Goal: Obtain resource: Obtain resource

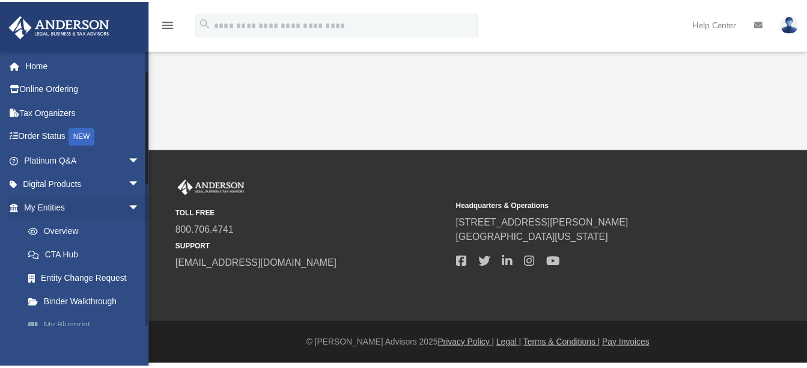
scroll to position [120, 0]
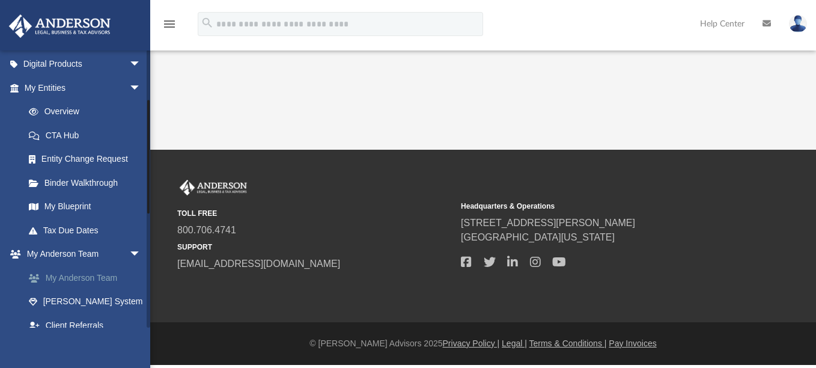
click at [61, 271] on link "My Anderson Team" at bounding box center [88, 278] width 142 height 24
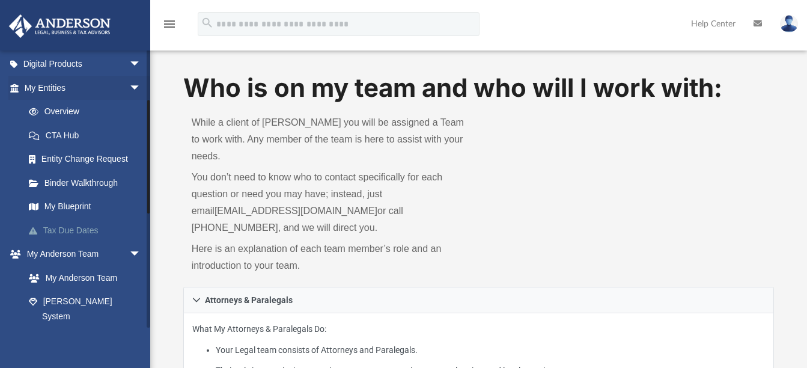
scroll to position [240, 0]
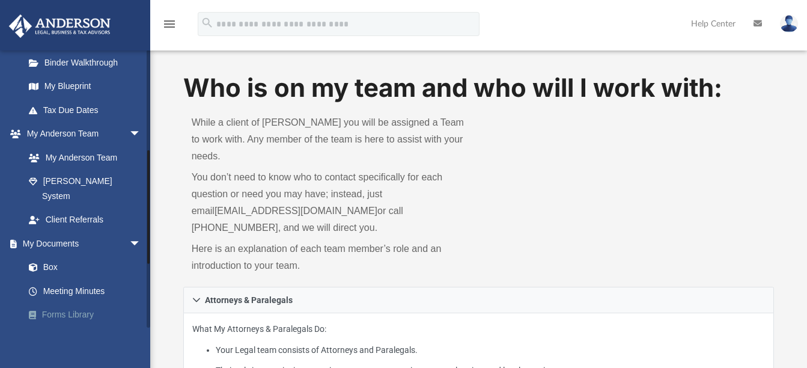
click at [84, 303] on link "Forms Library" at bounding box center [88, 315] width 142 height 24
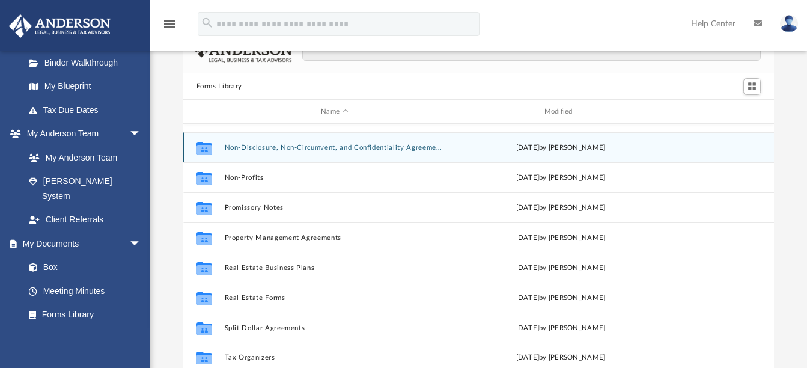
scroll to position [120, 0]
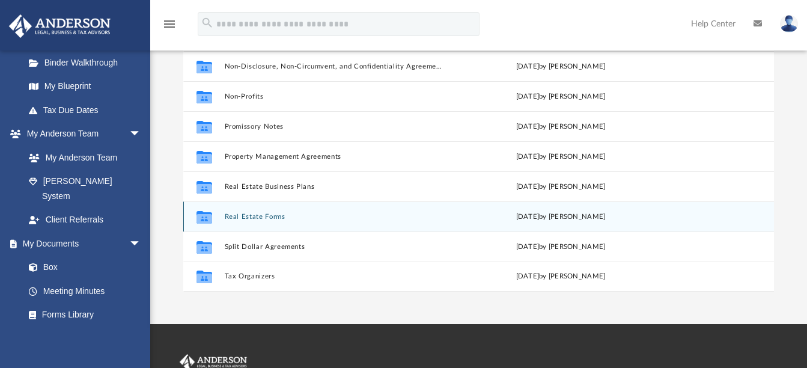
click at [251, 215] on button "Real Estate Forms" at bounding box center [334, 217] width 220 height 8
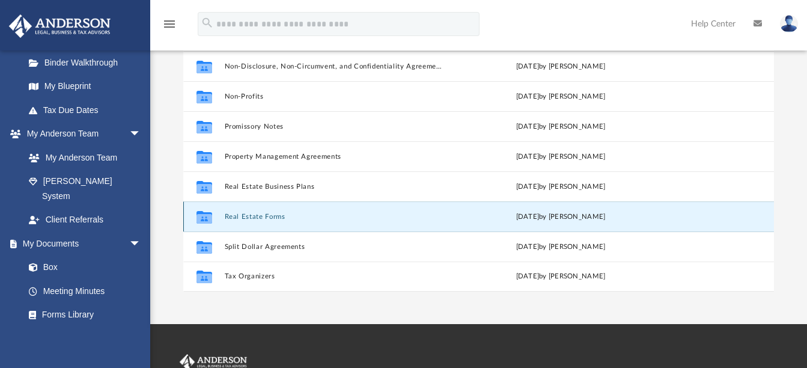
click at [265, 214] on button "Real Estate Forms" at bounding box center [334, 217] width 220 height 8
click at [250, 215] on button "Real Estate Forms" at bounding box center [334, 217] width 220 height 8
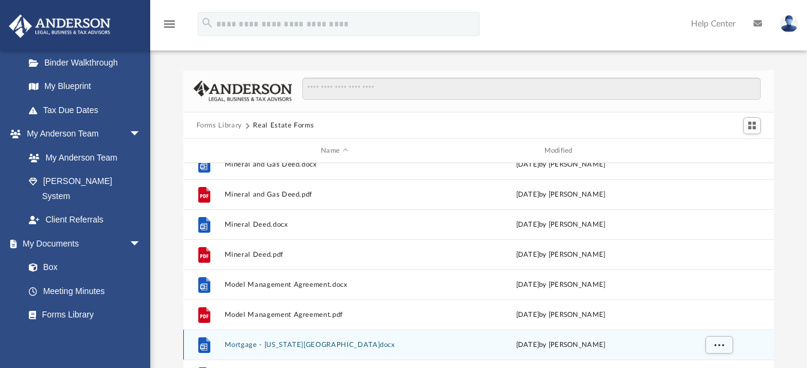
scroll to position [1110, 0]
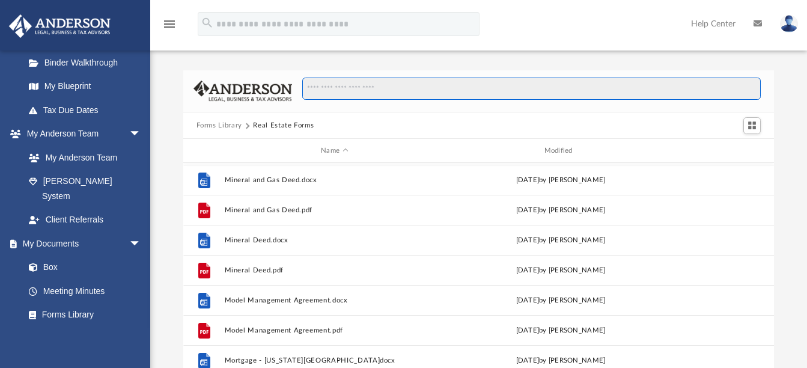
click at [431, 94] on input "Search files and folders" at bounding box center [531, 89] width 458 height 23
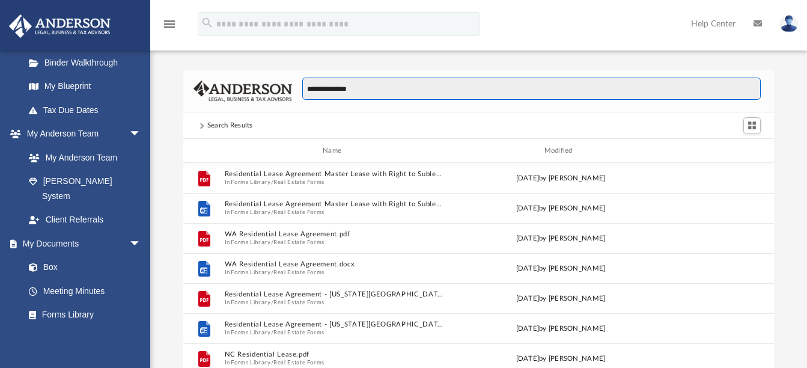
scroll to position [264, 582]
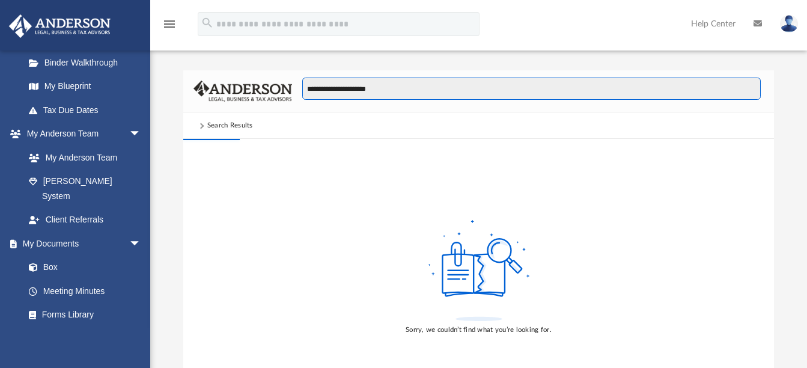
type input "**********"
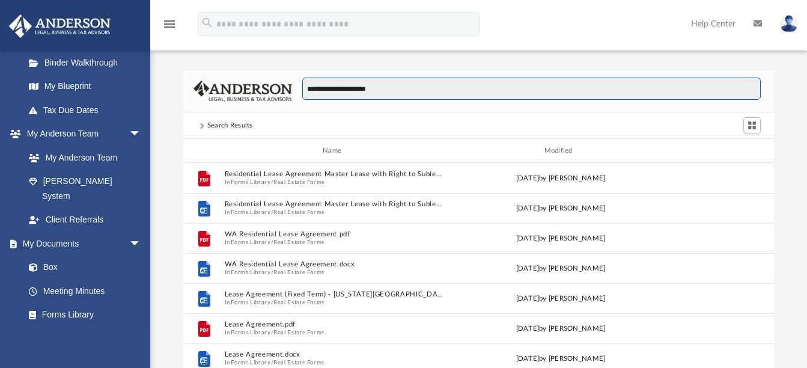
scroll to position [227, 582]
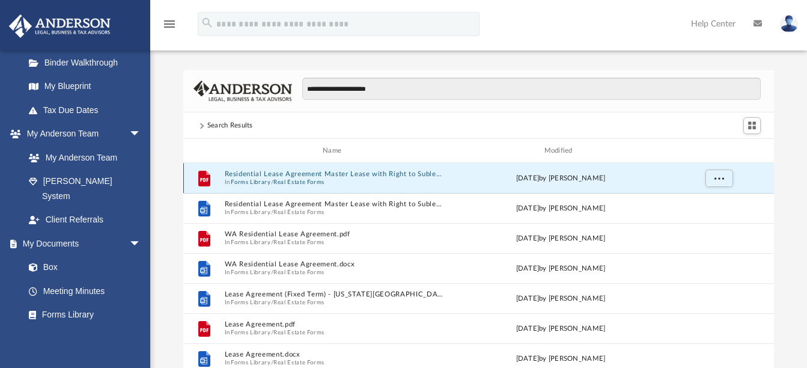
click at [320, 173] on button "Residential Lease Agreement Master Lease with Right to Sublease.pdf" at bounding box center [334, 175] width 220 height 8
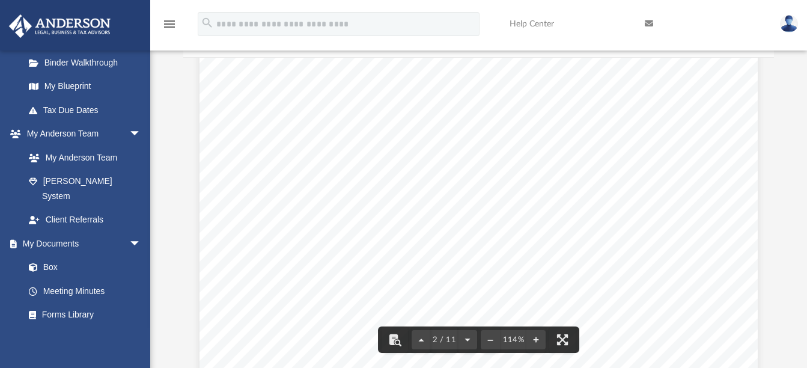
scroll to position [1021, 0]
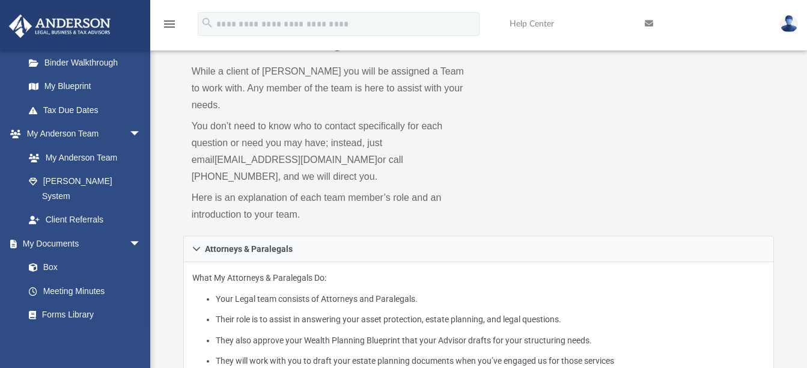
scroll to position [120, 0]
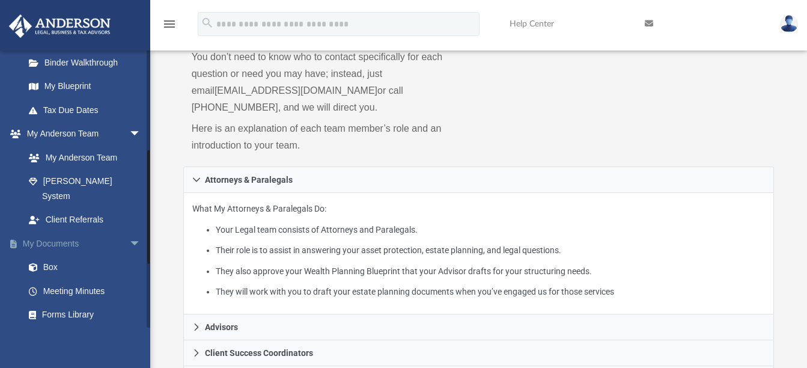
click at [70, 231] on link "My Documents arrow_drop_down" at bounding box center [83, 243] width 151 height 24
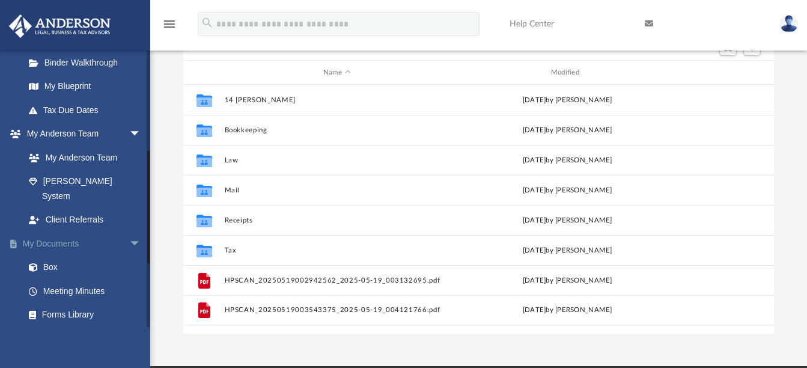
scroll to position [264, 582]
click at [91, 303] on link "Forms Library" at bounding box center [88, 315] width 142 height 24
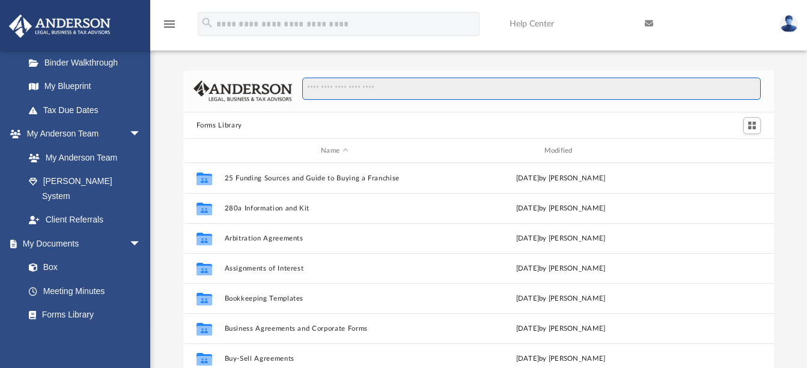
click at [460, 93] on input "Search files and folders" at bounding box center [531, 89] width 458 height 23
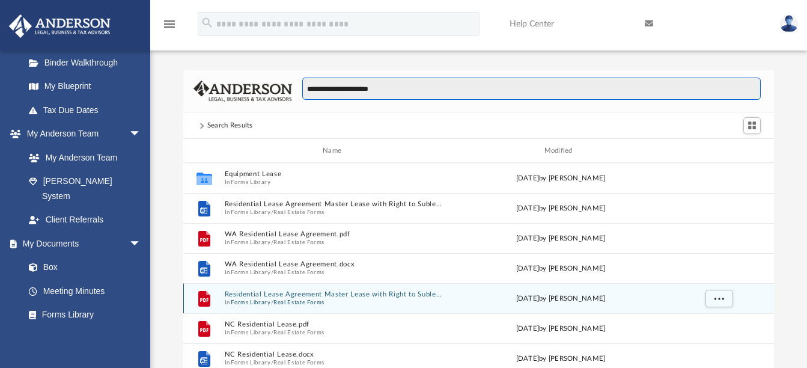
type input "**********"
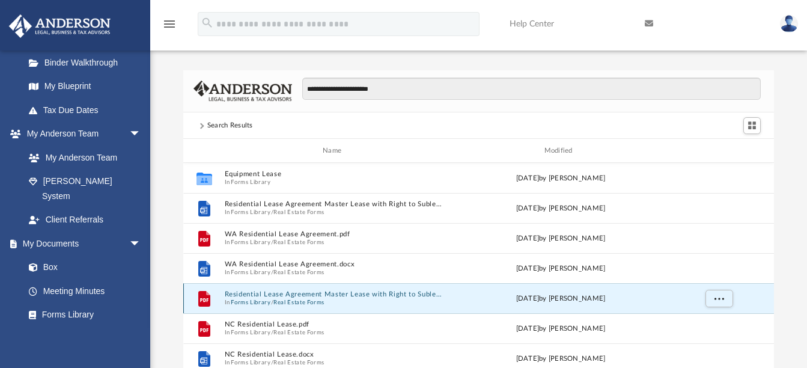
click at [363, 293] on button "Residential Lease Agreement Master Lease with Right to Sublease.pdf" at bounding box center [334, 295] width 220 height 8
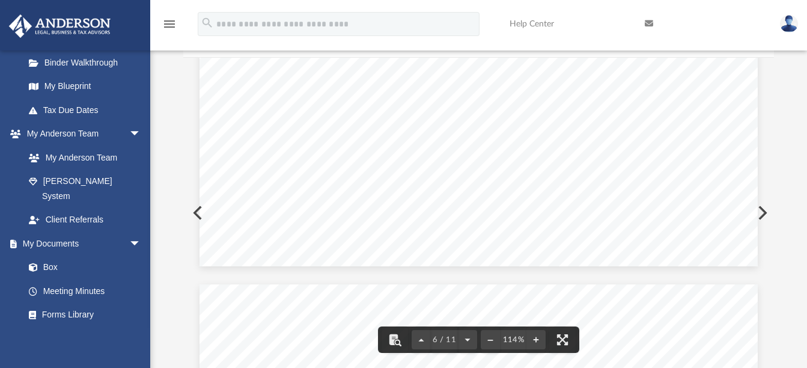
scroll to position [4405, 0]
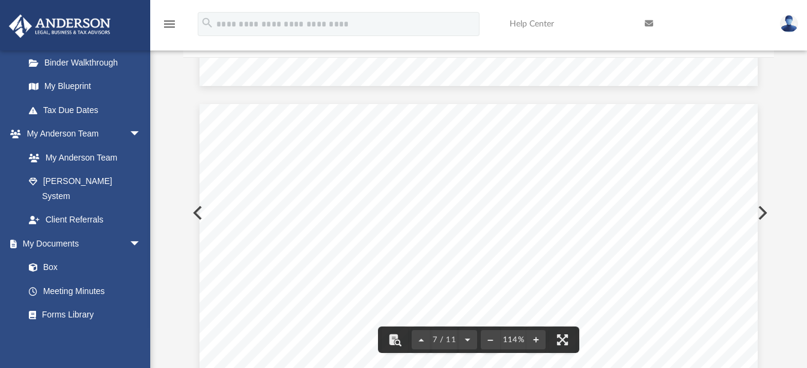
click at [298, 227] on span "defined" at bounding box center [289, 227] width 29 height 9
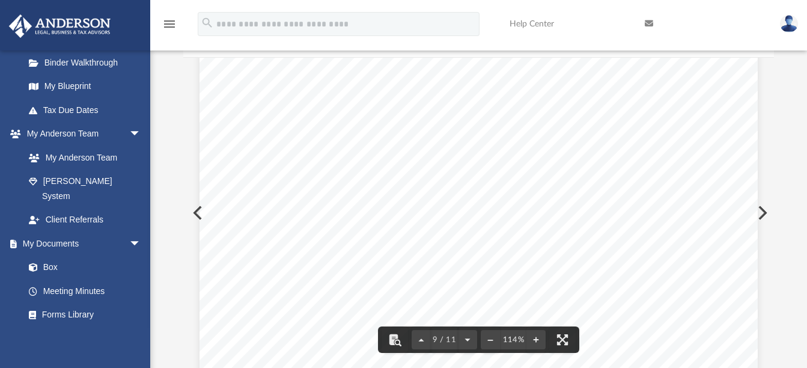
scroll to position [6147, 0]
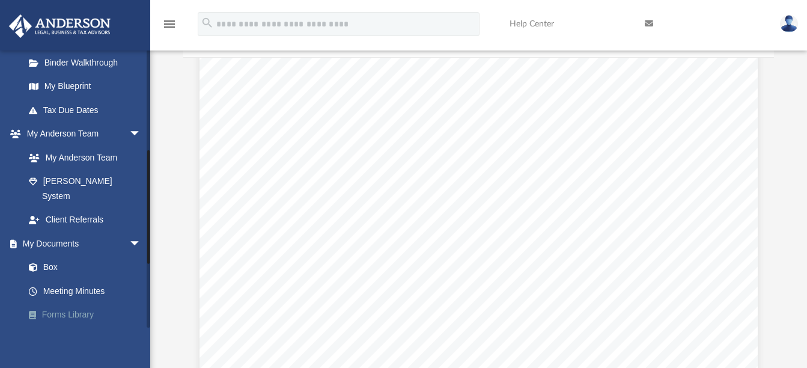
click at [68, 303] on link "Forms Library" at bounding box center [88, 315] width 142 height 24
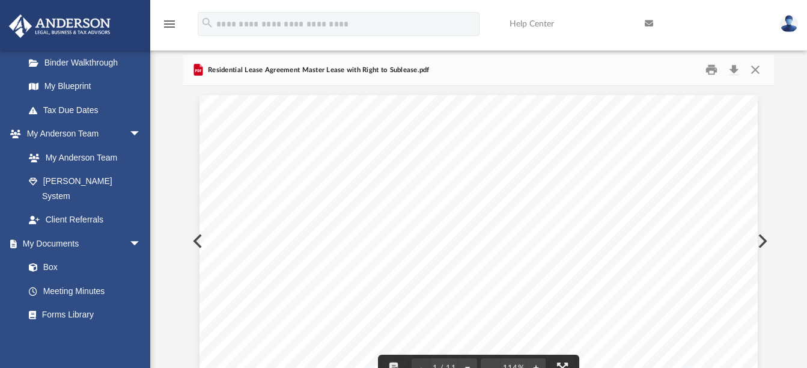
scroll to position [0, 0]
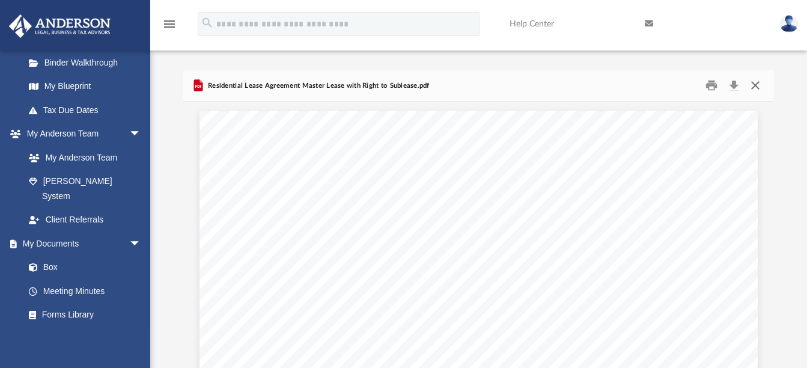
click at [756, 86] on button "Close" at bounding box center [755, 85] width 22 height 19
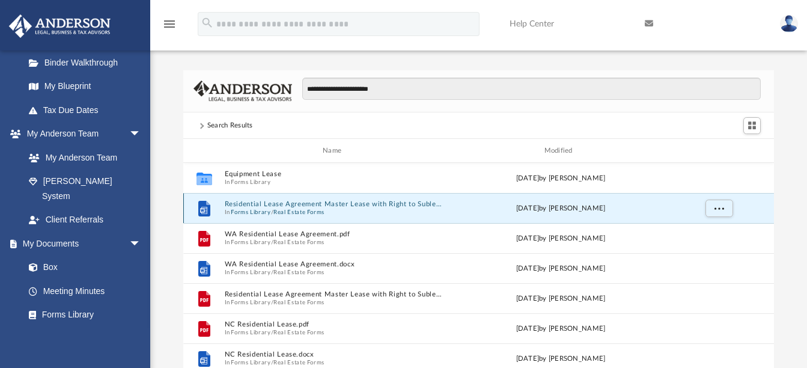
click at [273, 207] on button "Residential Lease Agreement Master Lease with Right to Sublease.docx" at bounding box center [334, 205] width 220 height 8
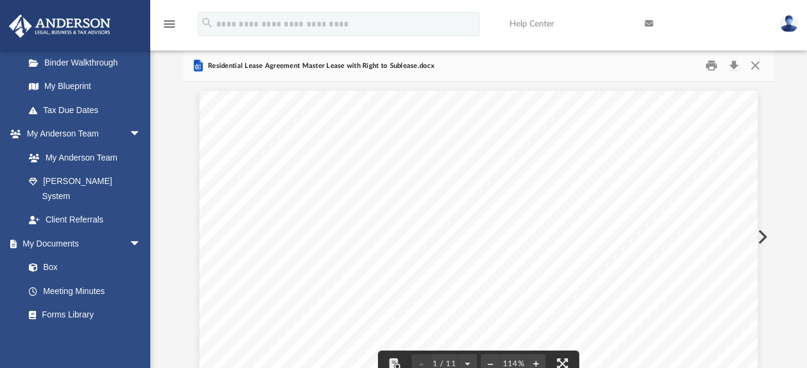
scroll to position [0, 0]
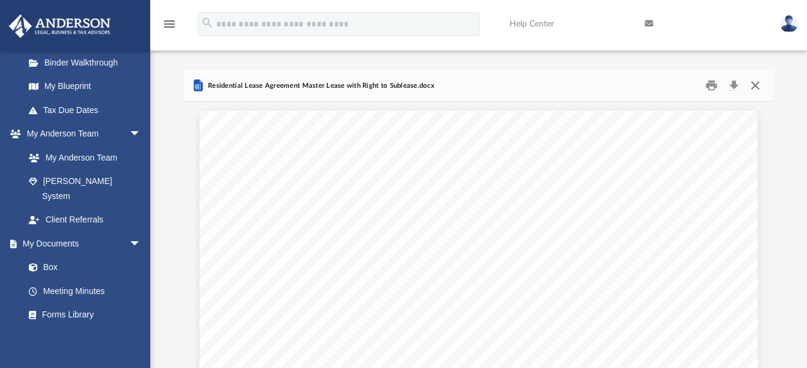
click at [752, 87] on button "Close" at bounding box center [755, 85] width 22 height 19
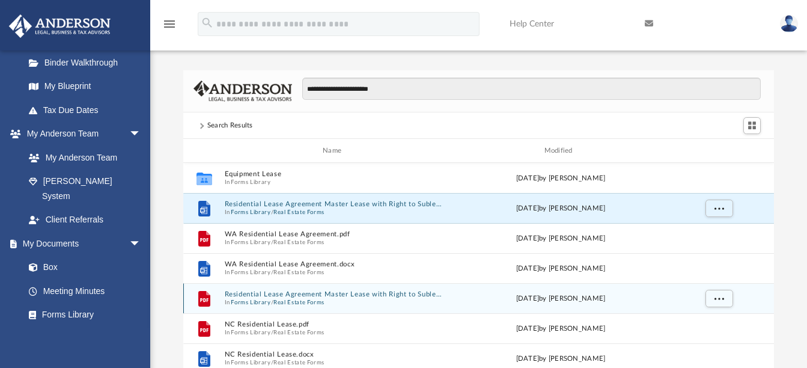
click at [696, 293] on div "grid" at bounding box center [718, 298] width 84 height 23
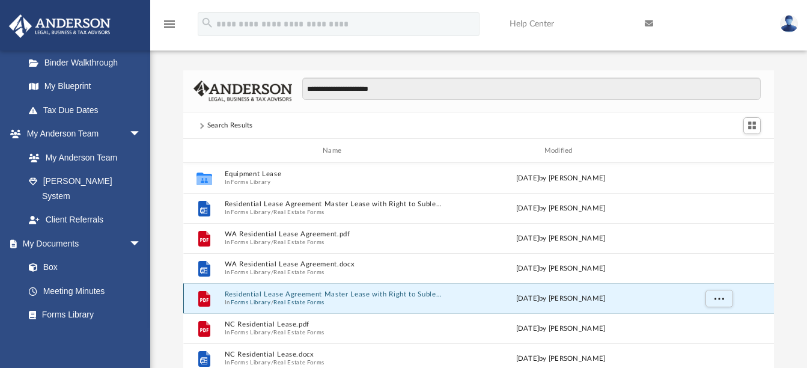
click at [329, 300] on span "In Forms Library / Real Estate Forms" at bounding box center [334, 303] width 220 height 8
click at [302, 300] on button "Real Estate Forms" at bounding box center [298, 303] width 51 height 8
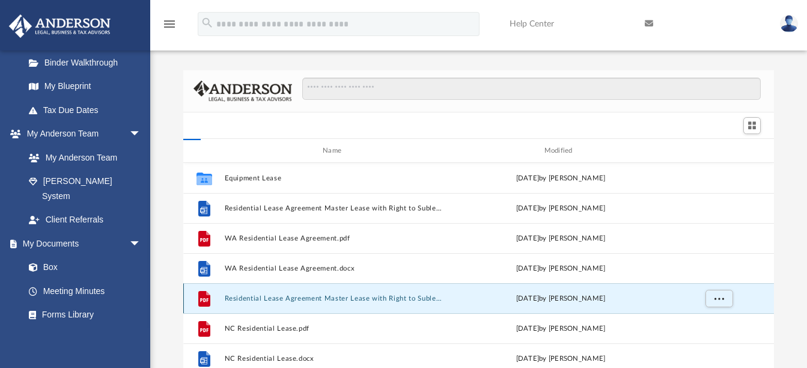
click at [302, 300] on button "Residential Lease Agreement Master Lease with Right to Sublease.pdf" at bounding box center [334, 298] width 220 height 8
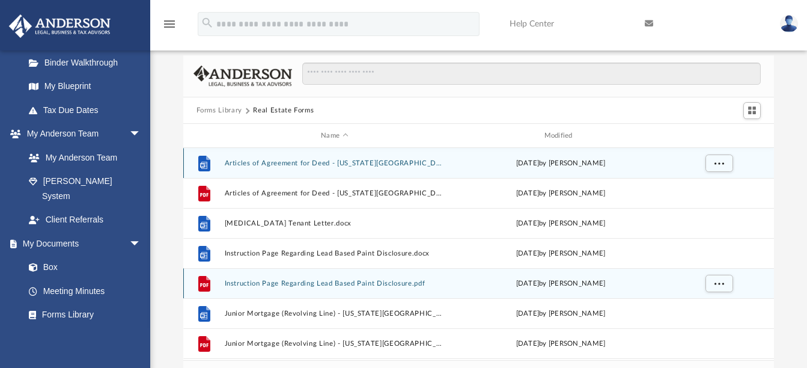
scroll to position [0, 0]
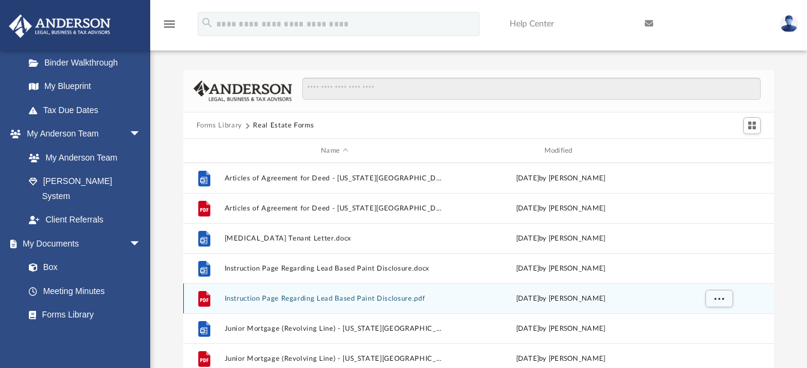
click at [330, 126] on div "Forms Library Real Estate Forms" at bounding box center [478, 125] width 591 height 26
click at [319, 122] on div "Forms Library Real Estate Forms" at bounding box center [260, 125] width 128 height 11
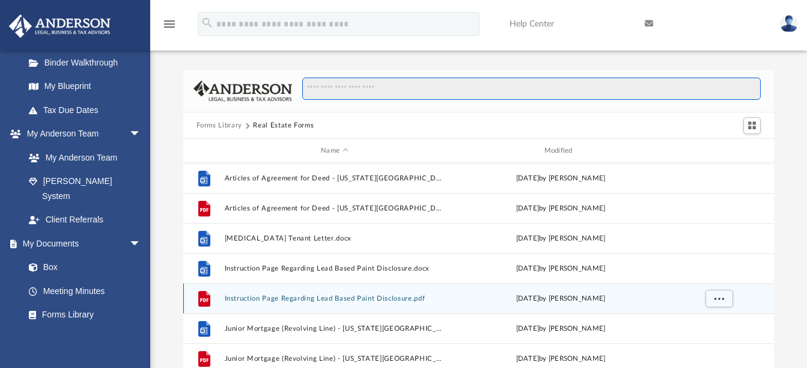
click at [348, 87] on input "Search files and folders" at bounding box center [531, 89] width 458 height 23
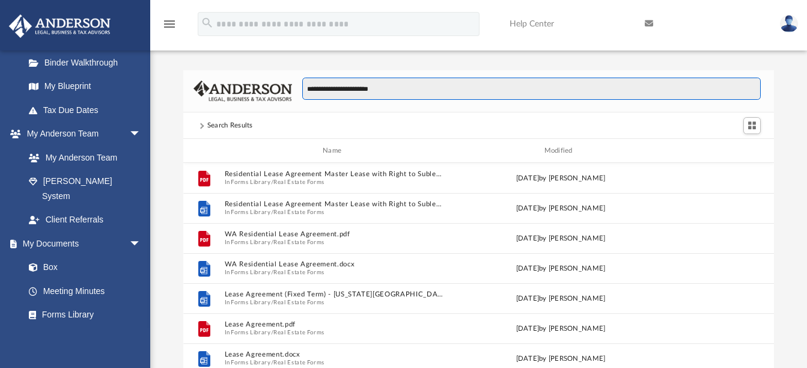
scroll to position [227, 582]
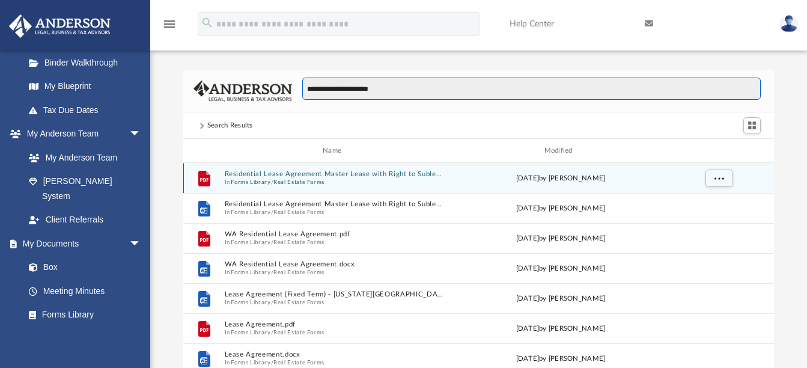
type input "**********"
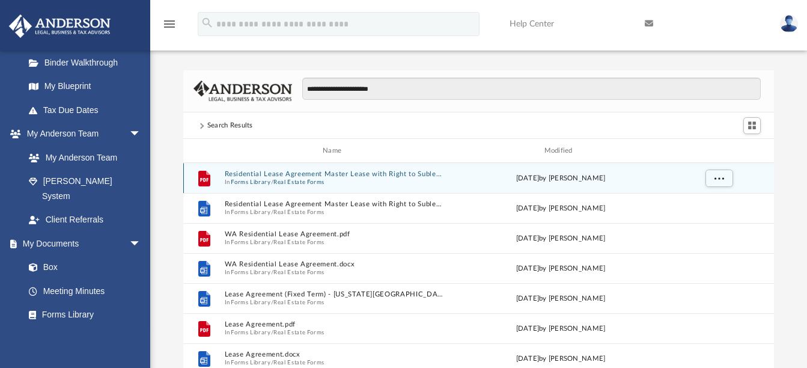
click at [314, 178] on button "Real Estate Forms" at bounding box center [298, 182] width 51 height 8
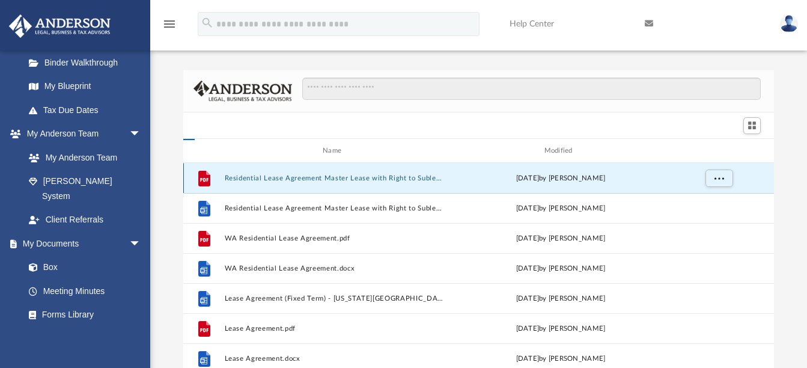
click at [314, 178] on button "Residential Lease Agreement Master Lease with Right to Sublease.pdf" at bounding box center [334, 178] width 220 height 8
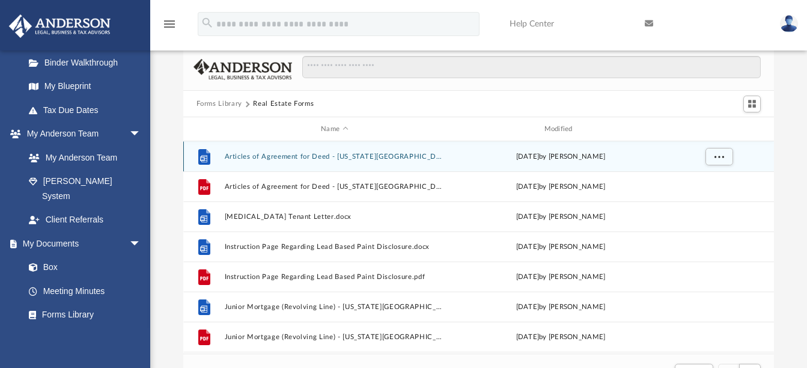
scroll to position [0, 0]
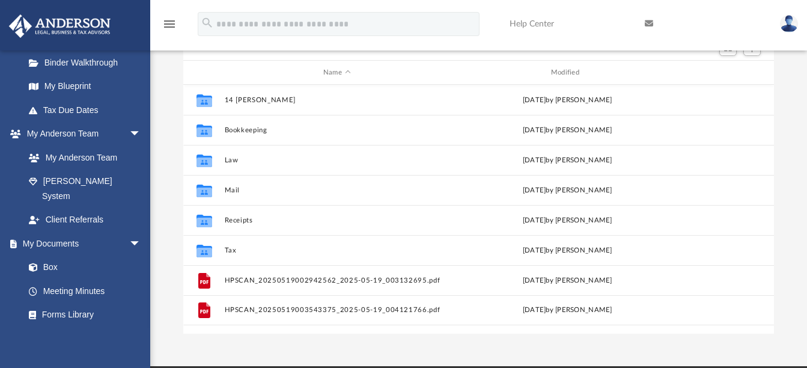
scroll to position [264, 582]
click at [96, 303] on link "Forms Library" at bounding box center [88, 315] width 142 height 24
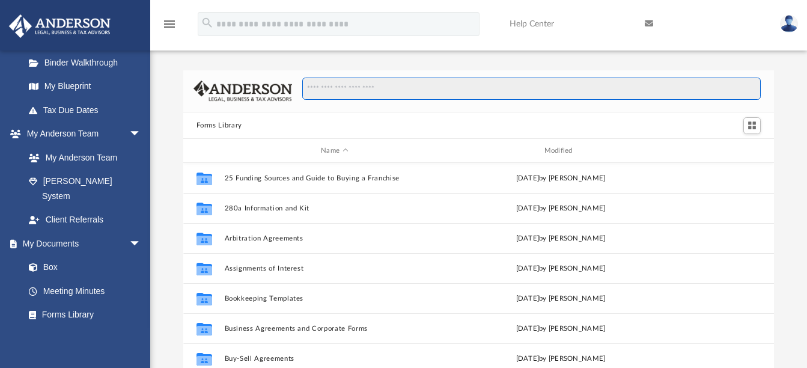
click at [418, 88] on input "Search files and folders" at bounding box center [531, 89] width 458 height 23
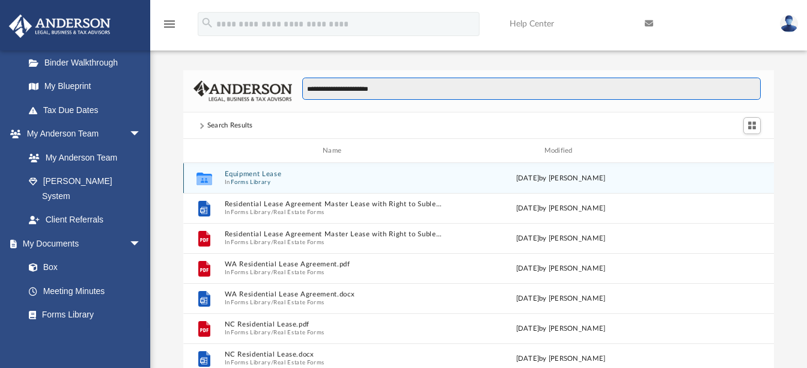
scroll to position [227, 582]
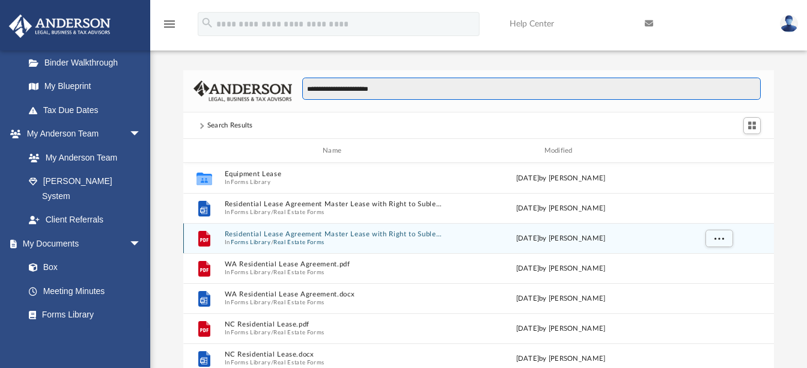
type input "**********"
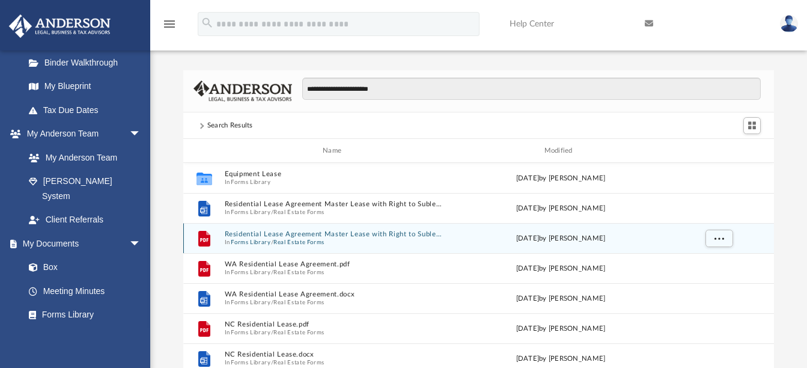
click at [312, 237] on button "Residential Lease Agreement Master Lease with Right to Sublease.pdf" at bounding box center [334, 235] width 220 height 8
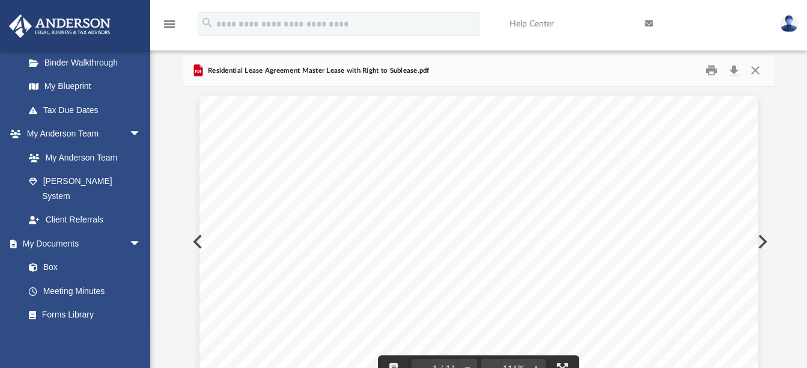
scroll to position [0, 0]
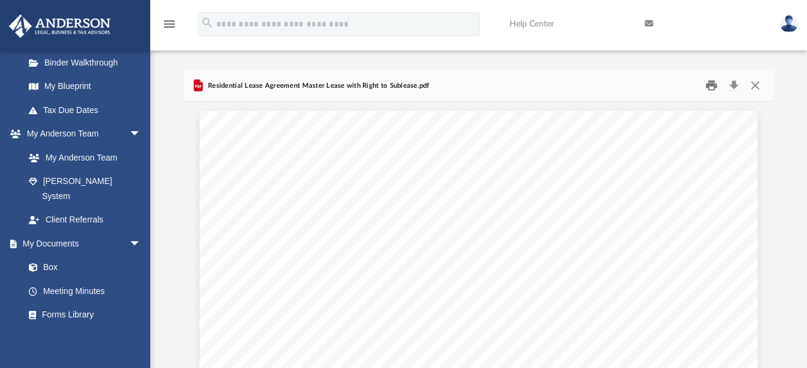
click at [706, 82] on button "Print" at bounding box center [711, 85] width 24 height 19
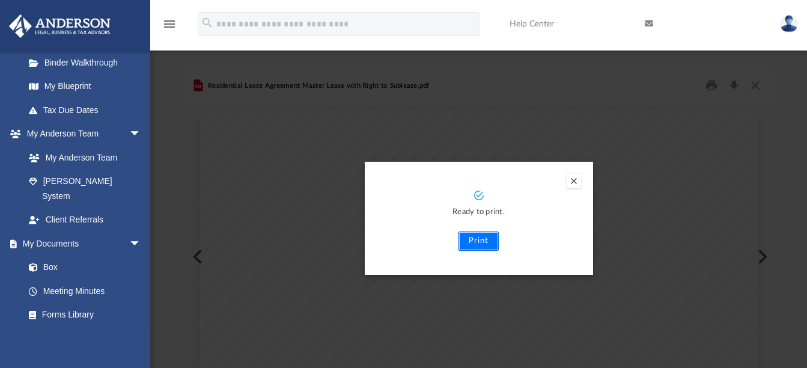
click at [478, 240] on button "Print" at bounding box center [478, 240] width 40 height 19
